Goal: Find contact information: Find contact information

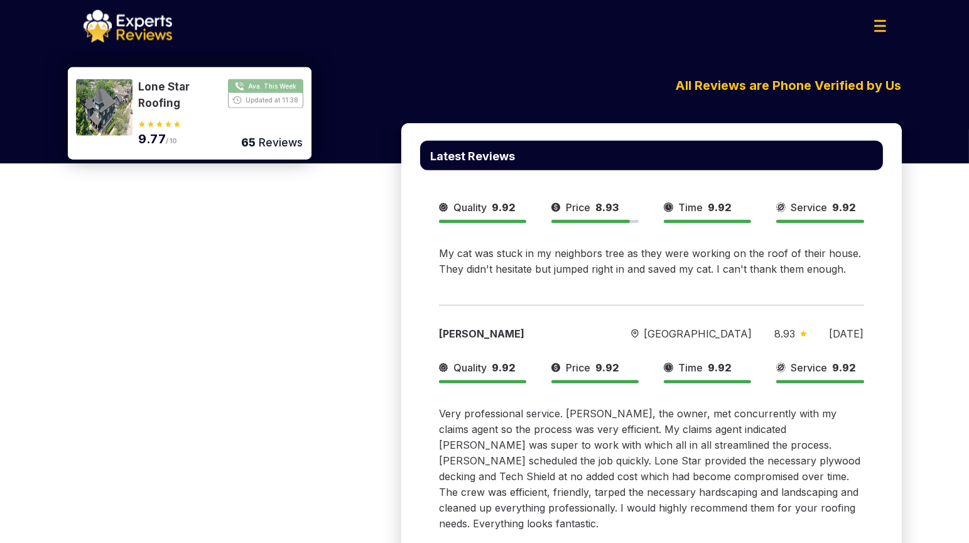
scroll to position [11294, 0]
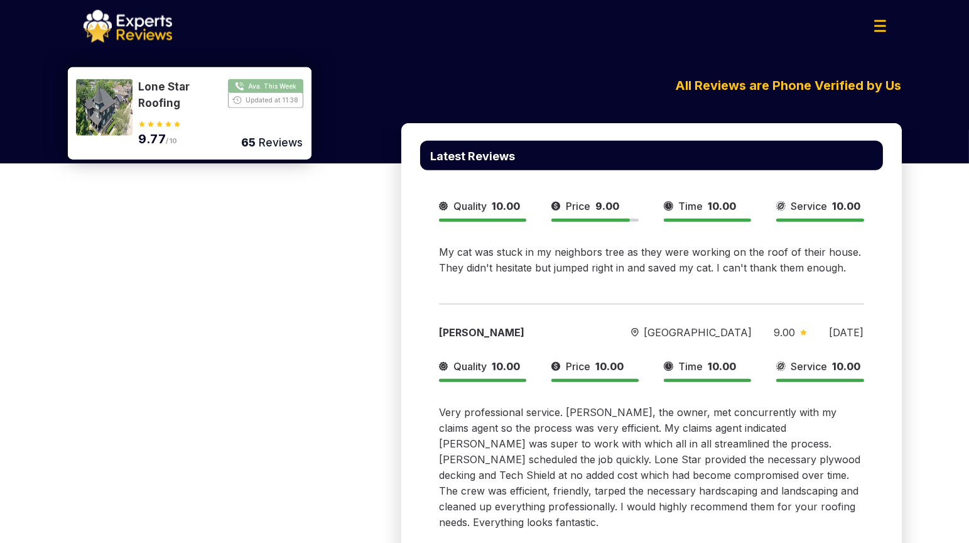
click at [146, 25] on img at bounding box center [128, 26] width 89 height 33
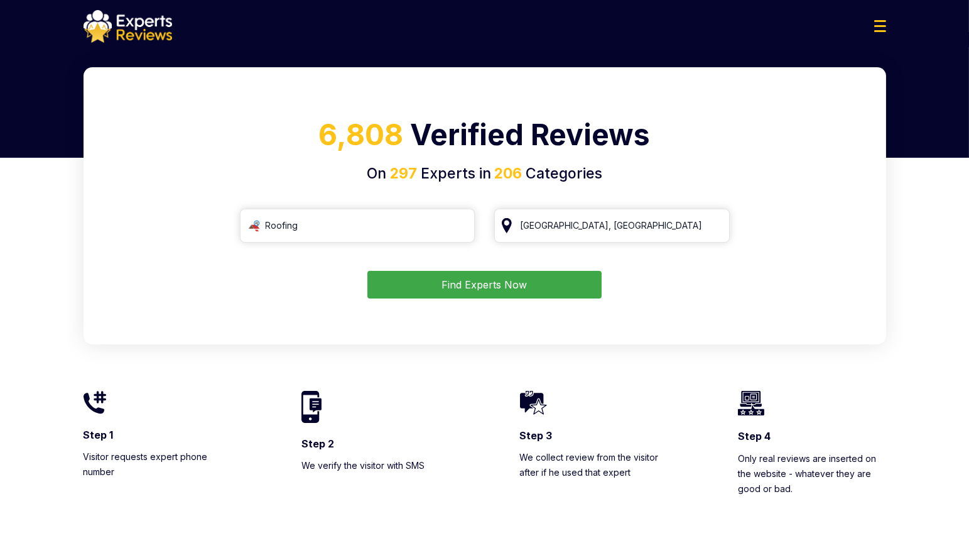
click at [501, 278] on button "Find Experts Now" at bounding box center [484, 285] width 234 height 28
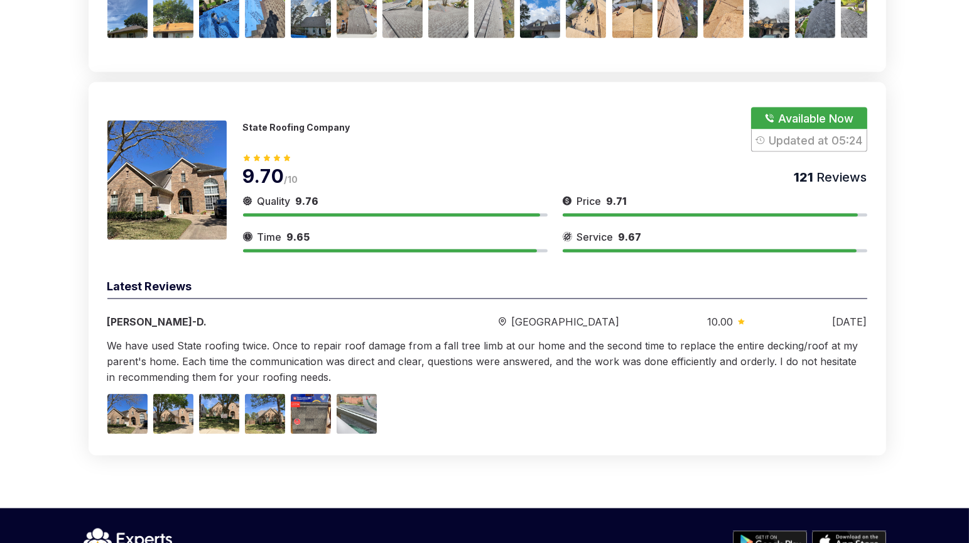
scroll to position [3921, 0]
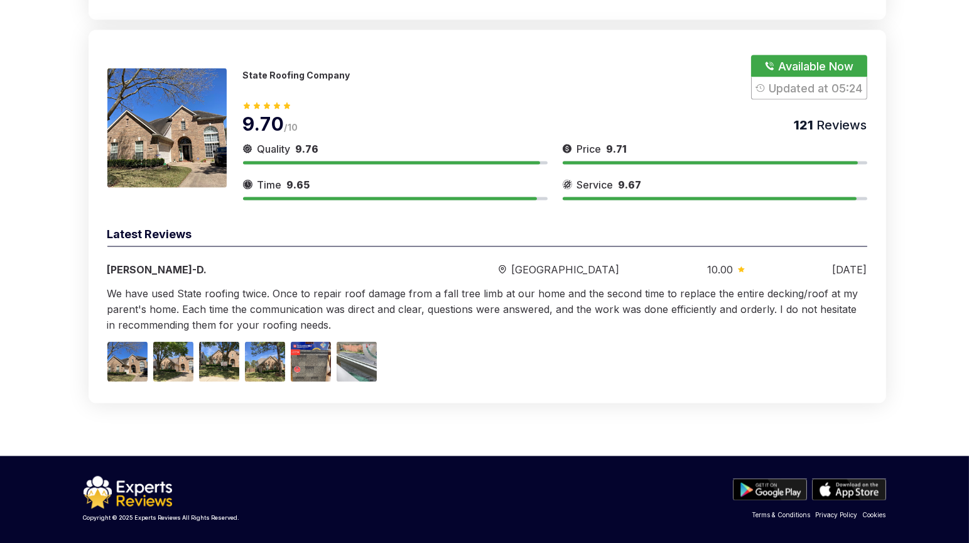
click at [293, 80] on div "State Roofing Company" at bounding box center [296, 78] width 107 height 16
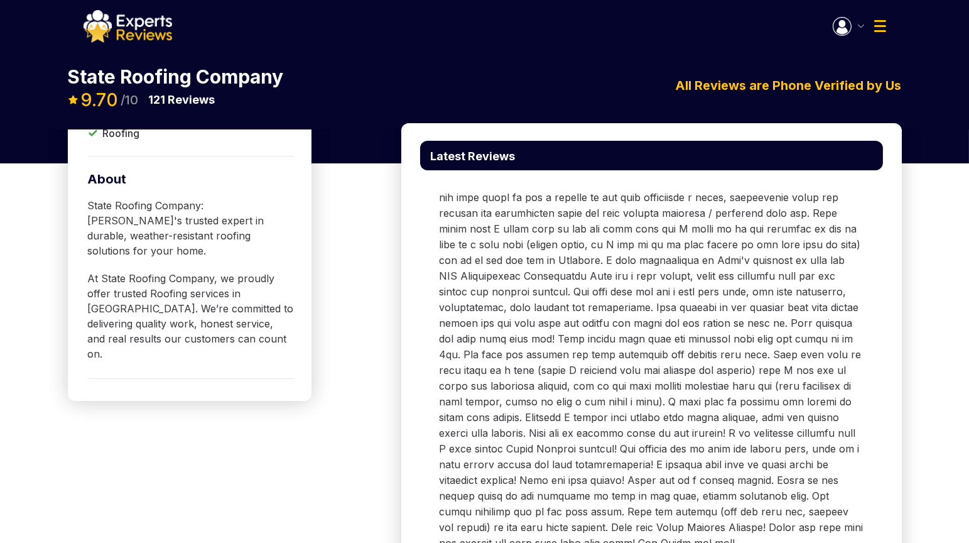
scroll to position [418, 0]
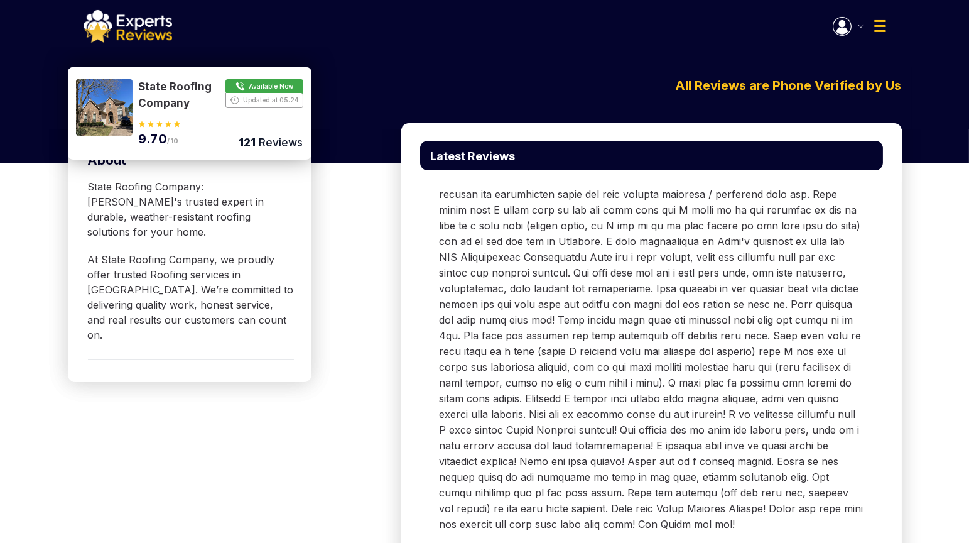
click at [278, 86] on button "Show Number" at bounding box center [221, 95] width 165 height 32
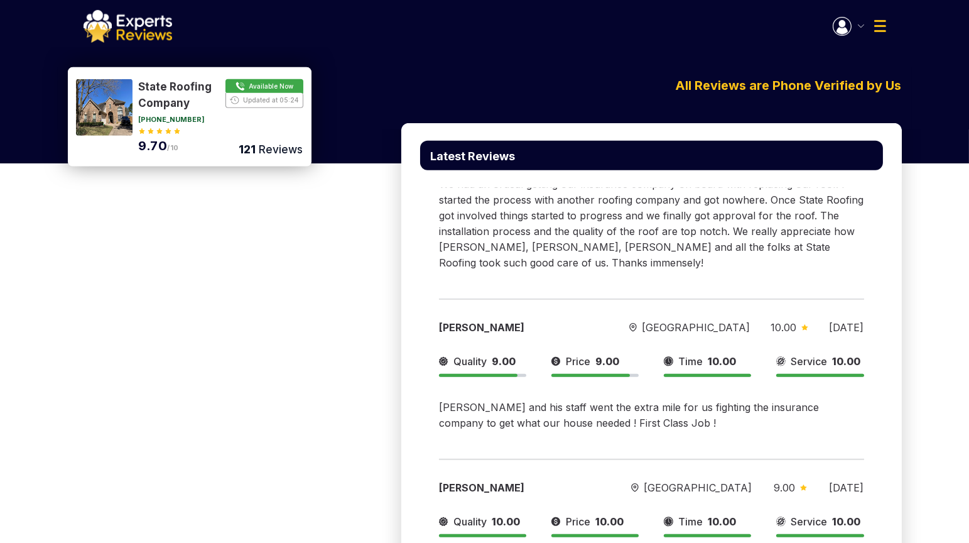
scroll to position [628, 0]
